Goal: Task Accomplishment & Management: Use online tool/utility

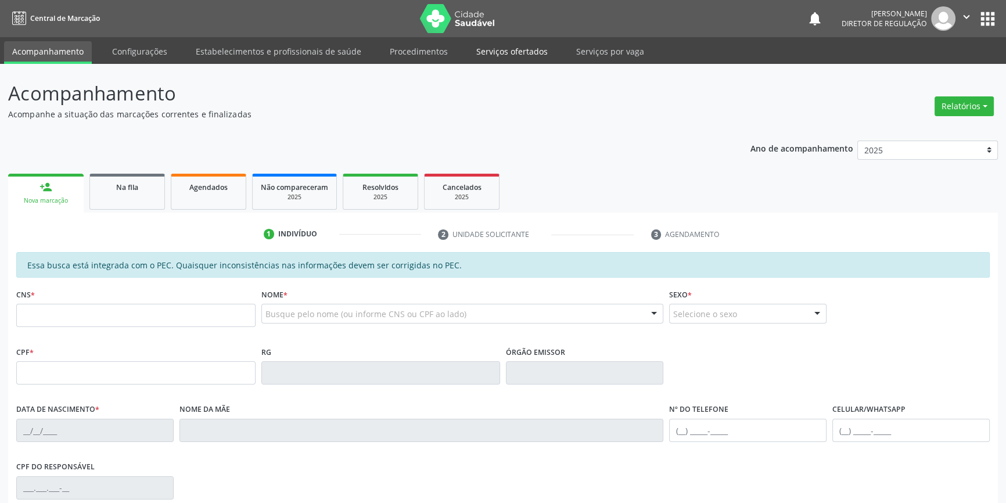
click at [514, 53] on link "Serviços ofertados" at bounding box center [512, 51] width 88 height 20
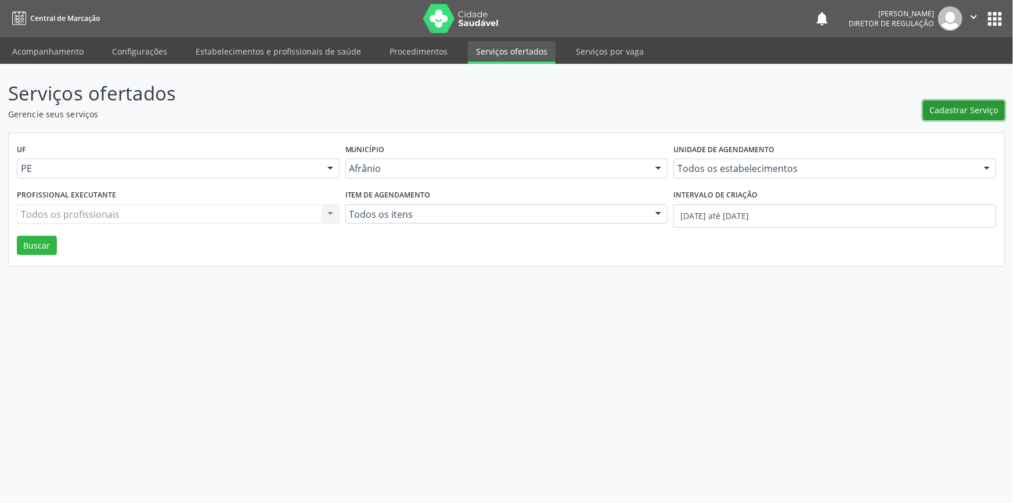
click at [951, 107] on span "Cadastrar Serviço" at bounding box center [964, 110] width 69 height 12
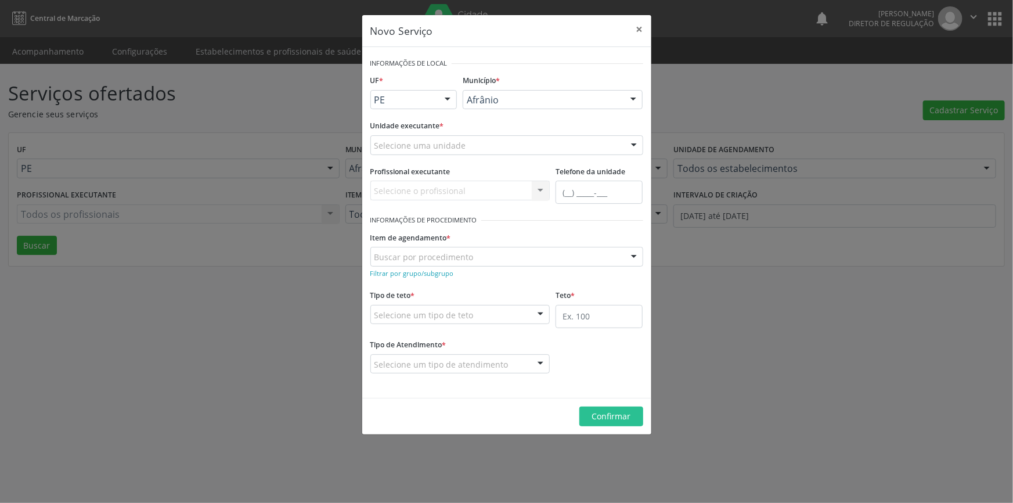
click at [549, 142] on div "Selecione uma unidade" at bounding box center [506, 145] width 273 height 20
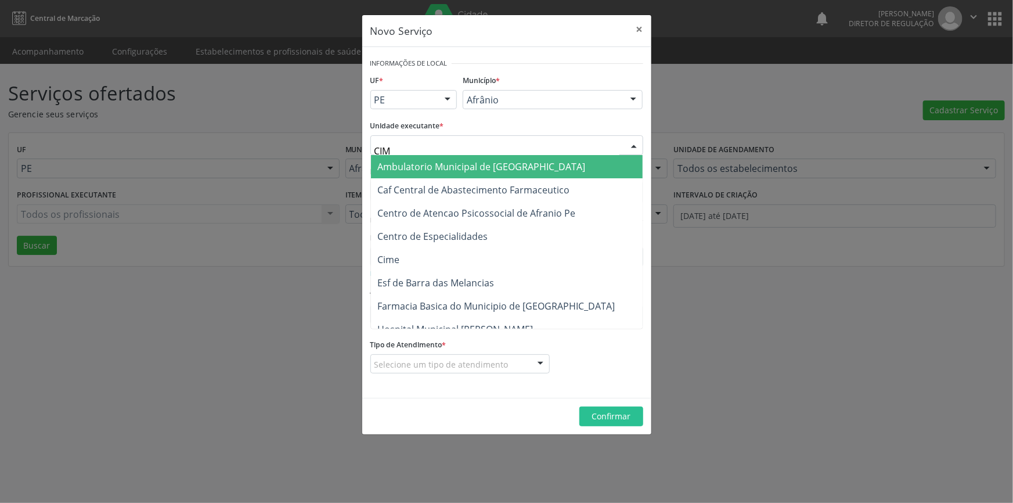
type input "CIME"
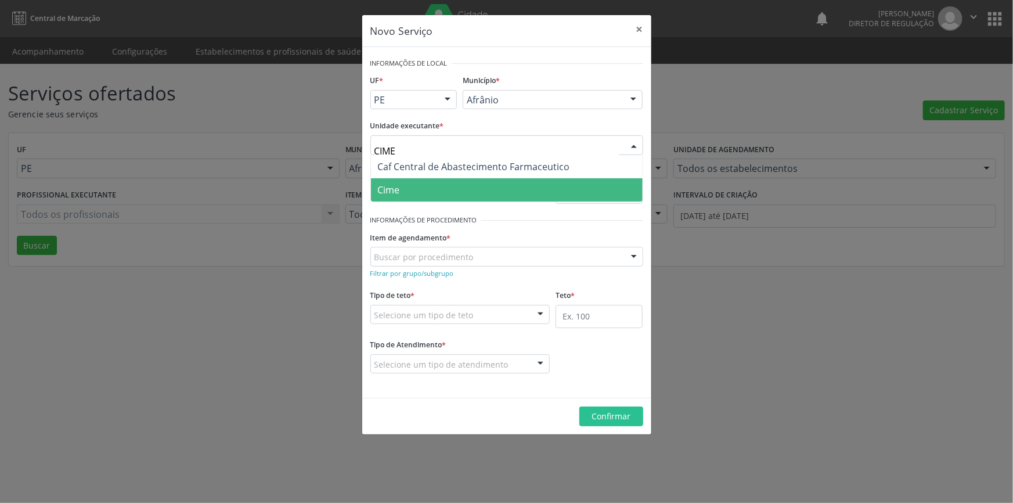
drag, startPoint x: 477, startPoint y: 178, endPoint x: 473, endPoint y: 183, distance: 6.6
click at [476, 179] on span "Cime" at bounding box center [507, 189] width 272 height 23
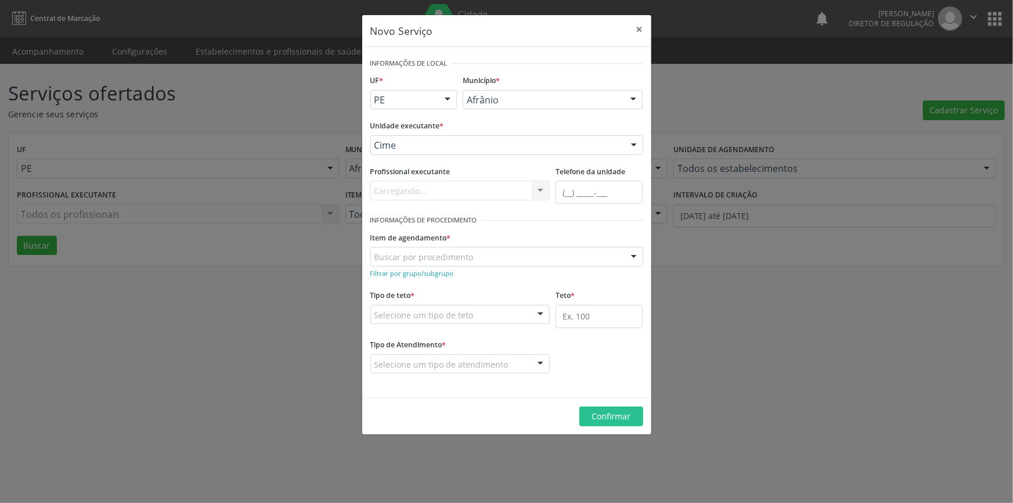
click at [459, 248] on div "Buscar por procedimento" at bounding box center [506, 257] width 273 height 20
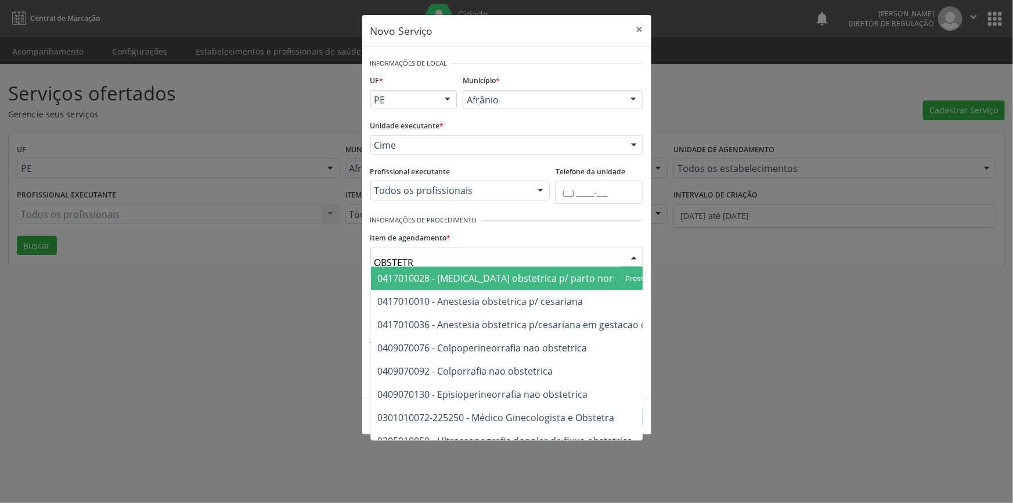
type input "OBSTETRI"
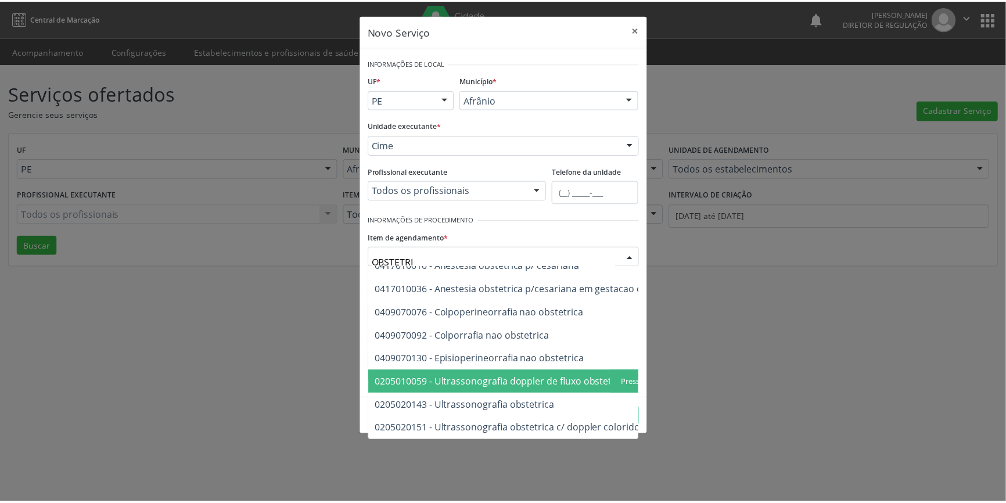
scroll to position [43, 0]
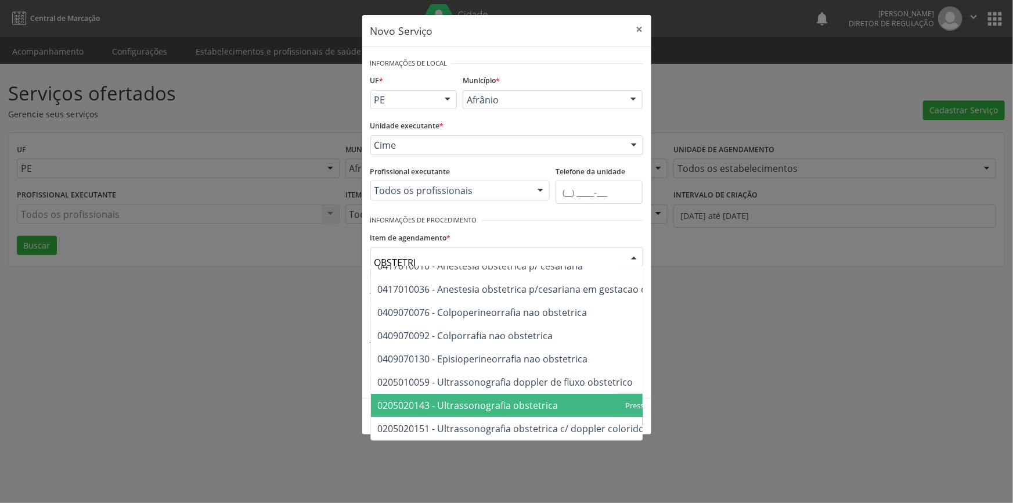
click at [571, 401] on span "0205020143 - Ultrassonografia obstetrica" at bounding box center [537, 405] width 332 height 23
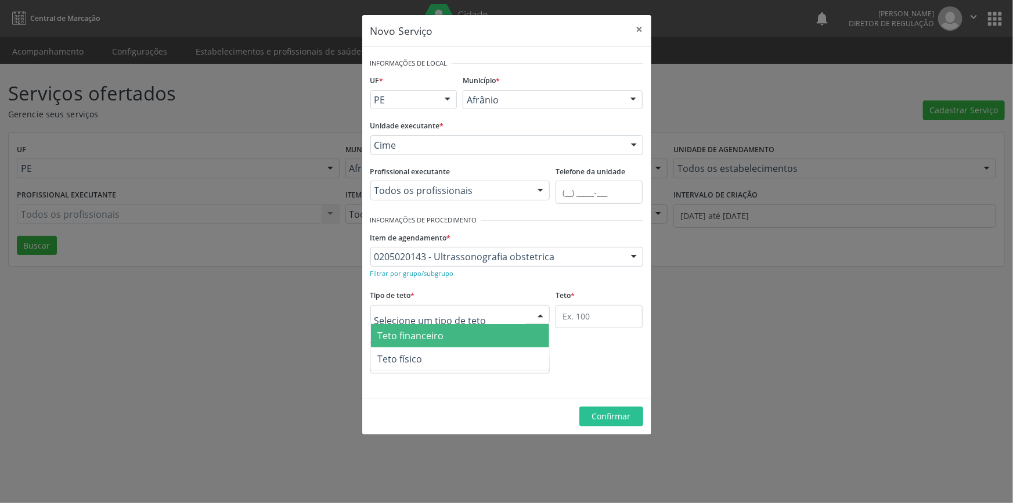
click at [429, 321] on div at bounding box center [460, 315] width 180 height 20
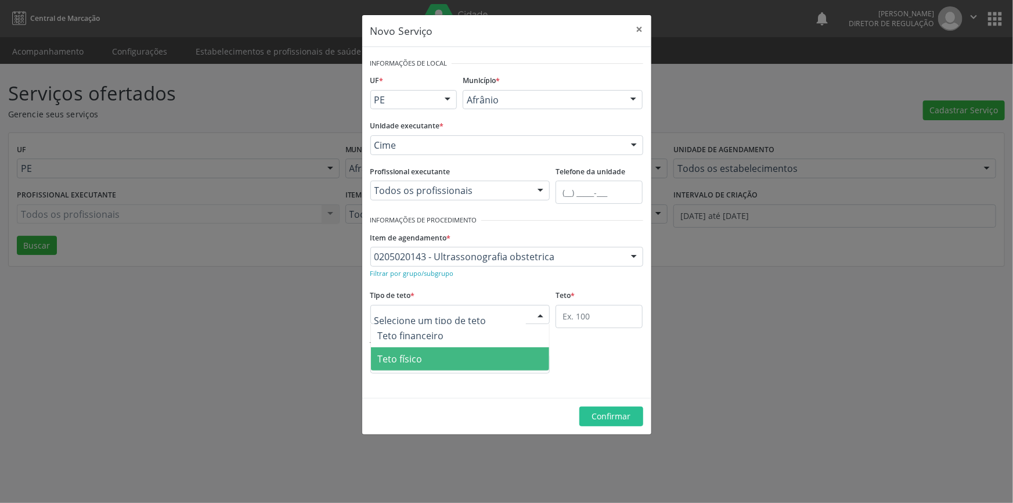
click at [431, 360] on span "Teto físico" at bounding box center [460, 358] width 179 height 23
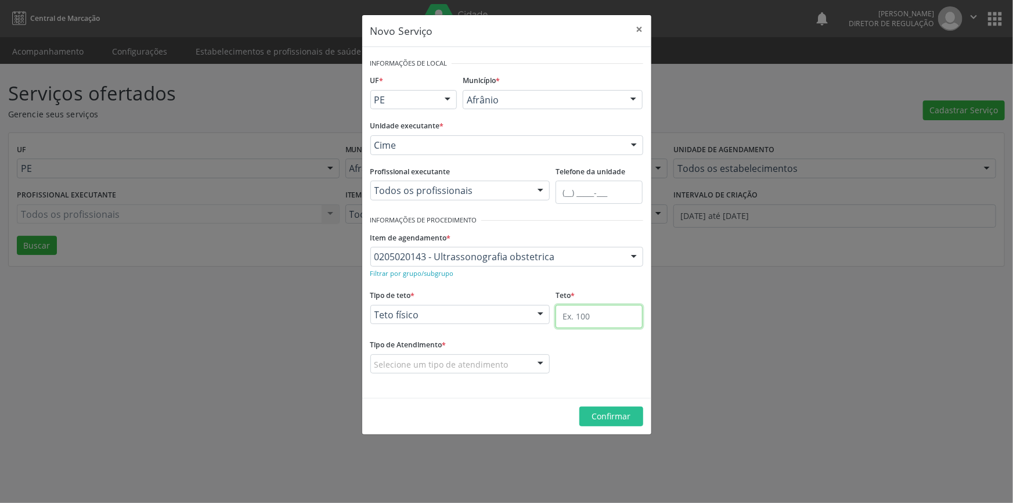
click at [607, 316] on input "text" at bounding box center [599, 316] width 87 height 23
type input "1"
click at [511, 363] on div "Selecione um tipo de atendimento" at bounding box center [460, 364] width 180 height 20
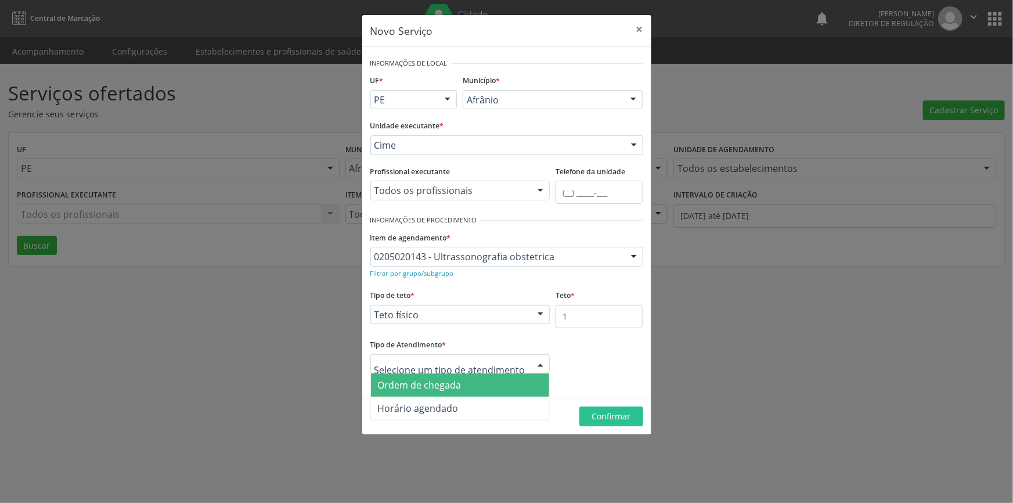
click at [428, 382] on span "Ordem de chegada" at bounding box center [420, 385] width 84 height 13
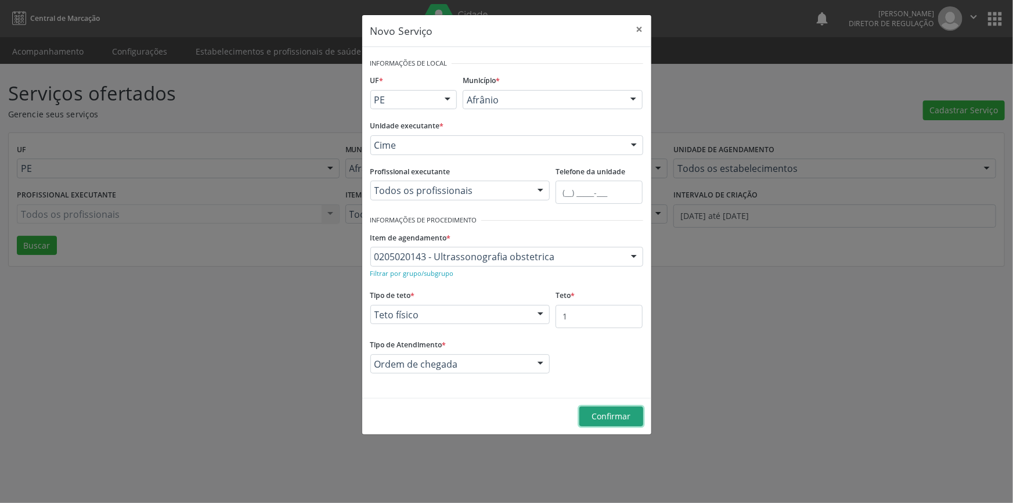
click at [607, 414] on span "Confirmar" at bounding box center [611, 416] width 39 height 11
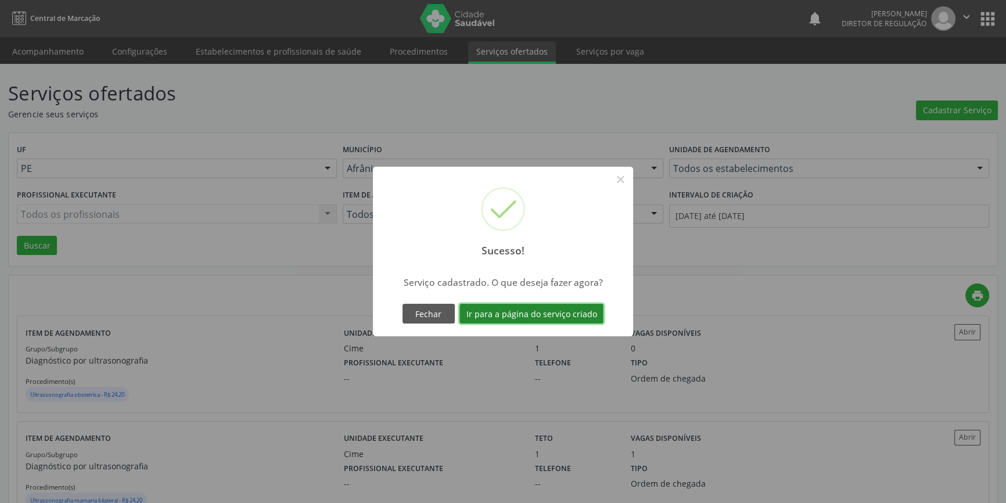
click at [562, 314] on button "Ir para a página do serviço criado" at bounding box center [531, 314] width 144 height 20
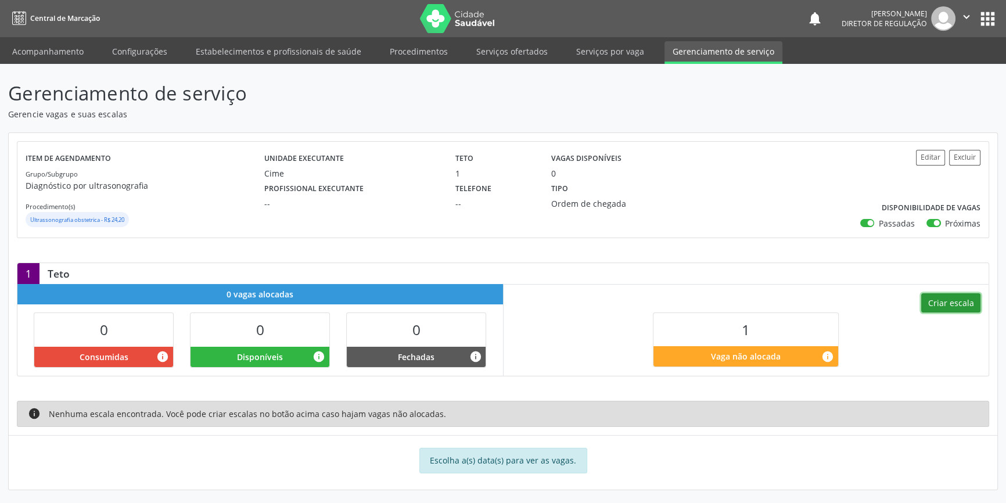
click at [938, 298] on button "Criar escala" at bounding box center [950, 303] width 59 height 20
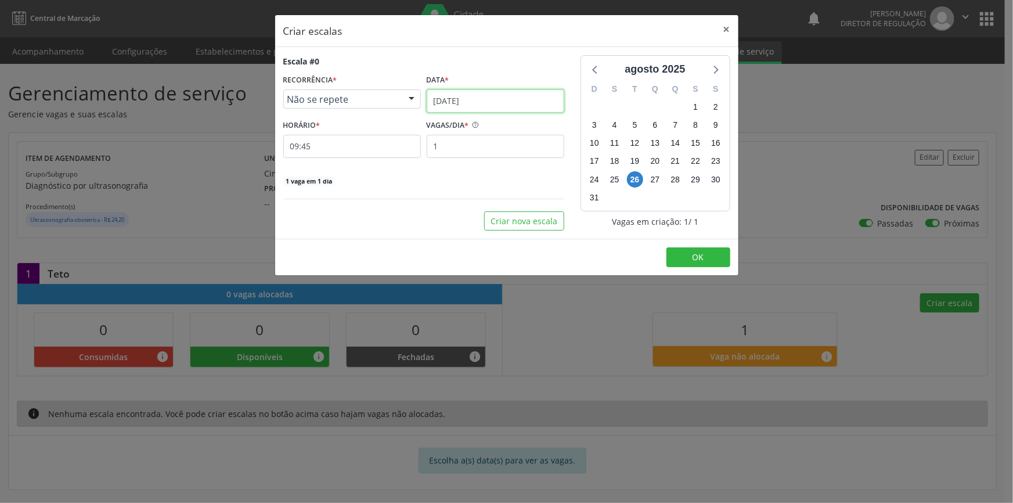
click at [502, 104] on input "[DATE]" at bounding box center [496, 100] width 138 height 23
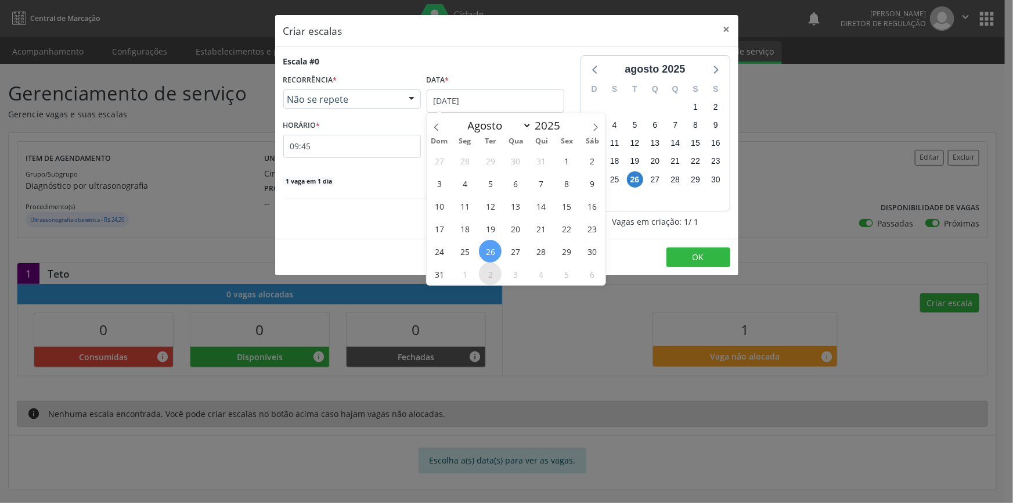
click at [488, 274] on span "2" at bounding box center [490, 273] width 23 height 23
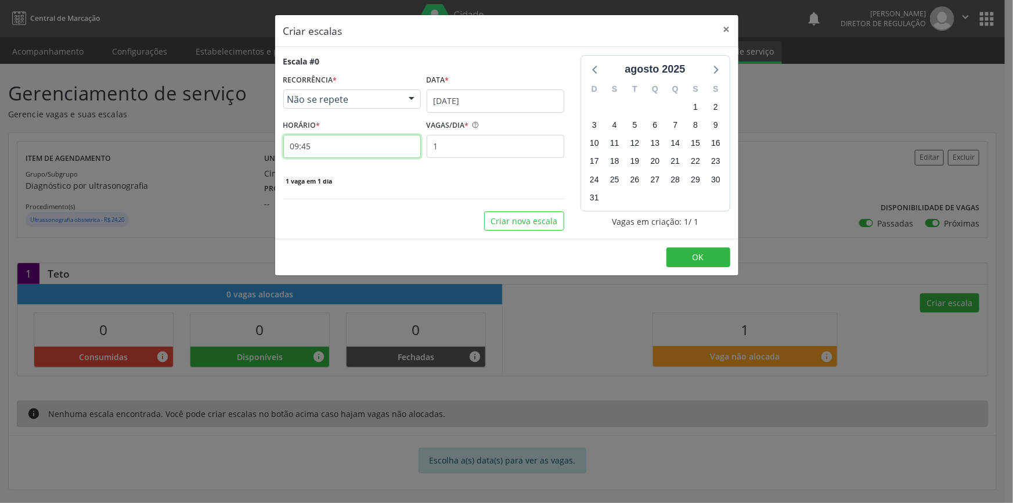
click at [347, 145] on input "09:45" at bounding box center [352, 146] width 138 height 23
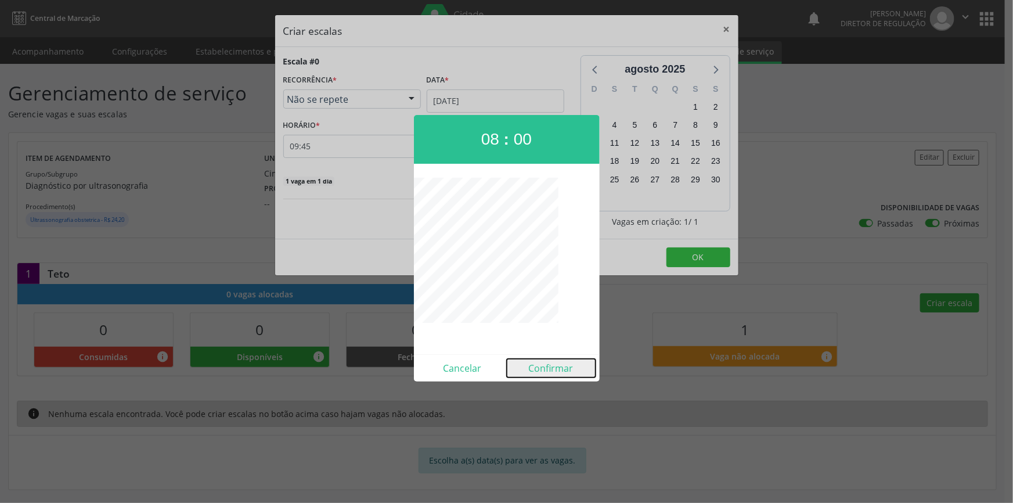
click at [548, 369] on button "Confirmar" at bounding box center [551, 368] width 89 height 19
type input "08:00"
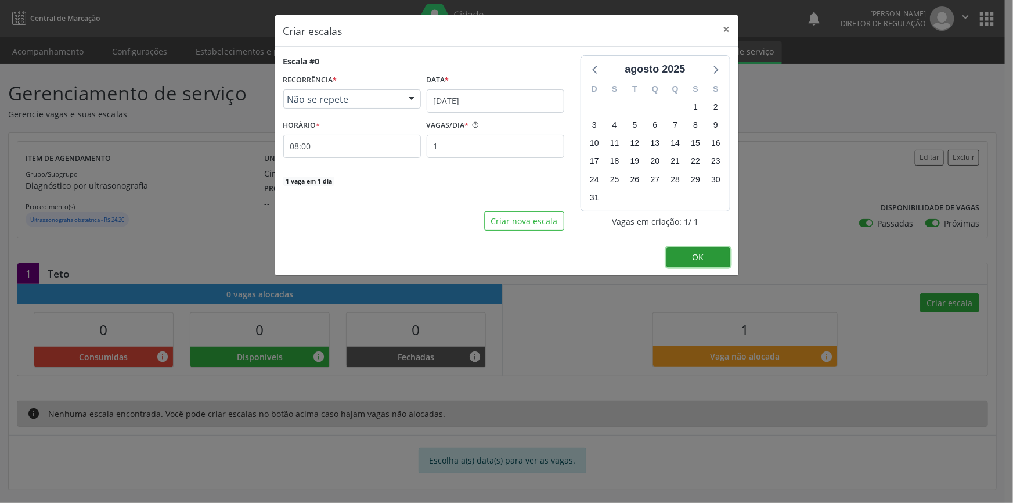
click at [706, 255] on button "OK" at bounding box center [699, 257] width 64 height 20
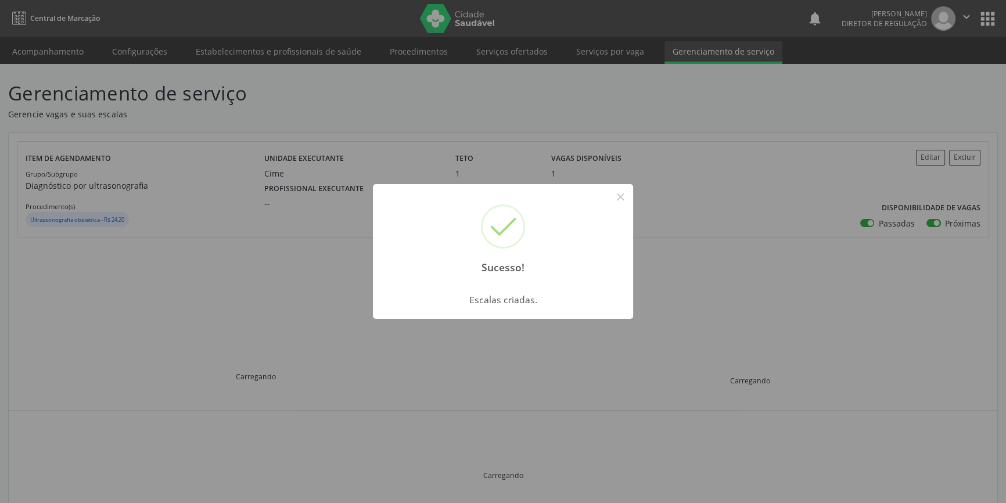
click at [198, 200] on div "Sucesso! × Escalas criadas. OK Cancel" at bounding box center [503, 251] width 1006 height 503
